Goal: Find specific page/section: Find specific page/section

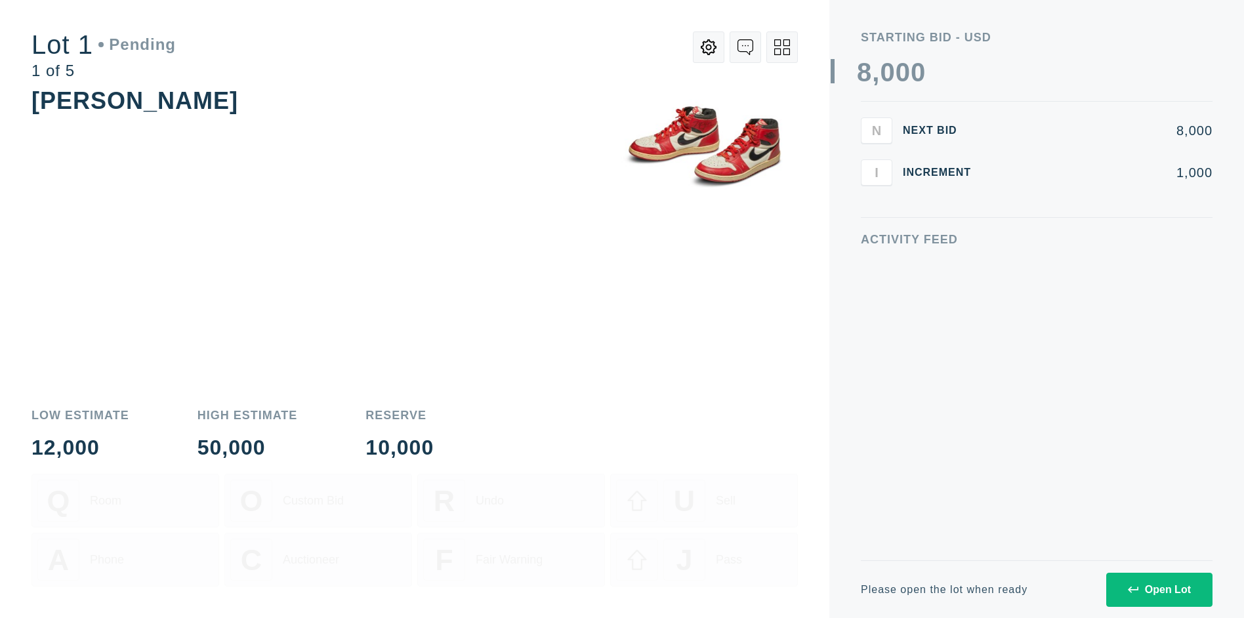
click at [1159, 589] on div "Open Lot" at bounding box center [1159, 590] width 63 height 12
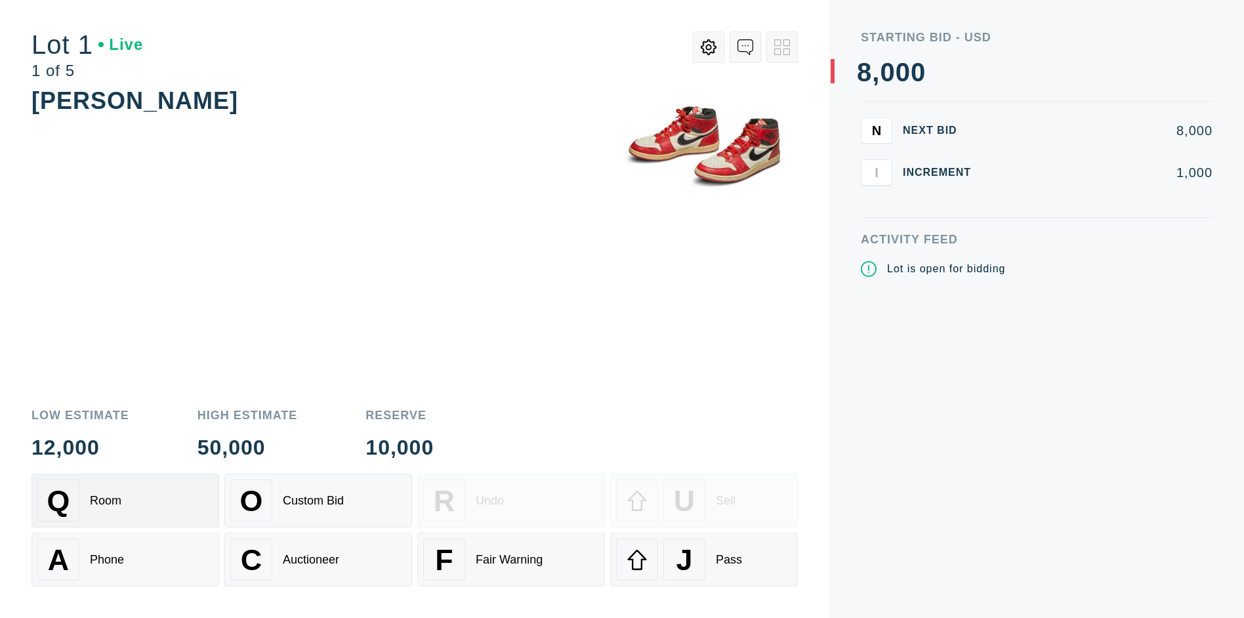
click at [125, 501] on div "Q Room" at bounding box center [125, 501] width 176 height 42
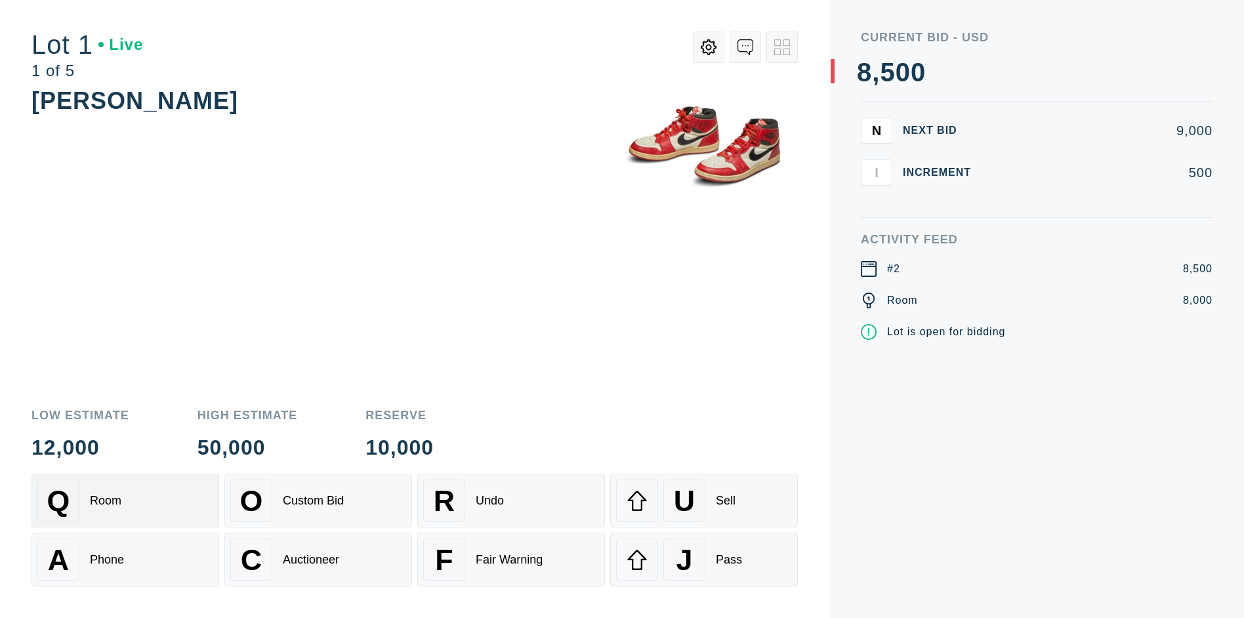
click at [125, 501] on div "Q Room" at bounding box center [125, 501] width 176 height 42
click at [125, 560] on div "A Phone" at bounding box center [125, 560] width 176 height 42
